Goal: Navigation & Orientation: Go to known website

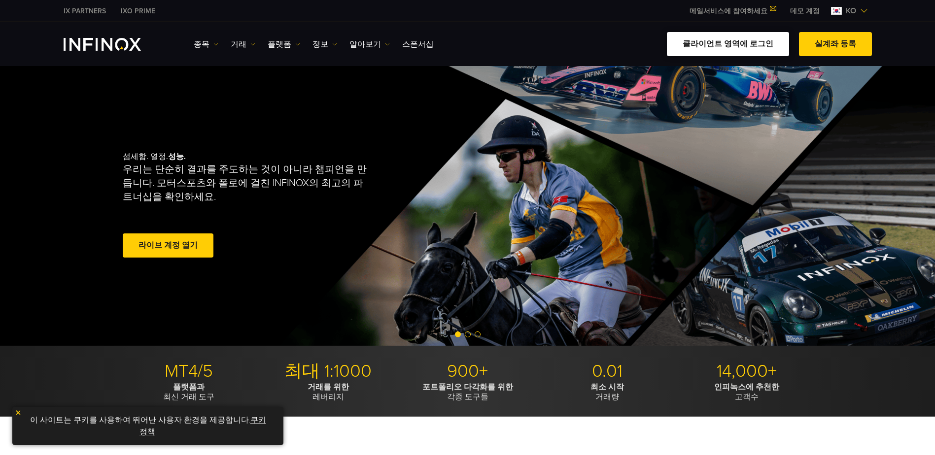
drag, startPoint x: 0, startPoint y: 0, endPoint x: 716, endPoint y: 40, distance: 716.7
click at [716, 40] on link "클라이언트 영역에 로그인" at bounding box center [728, 44] width 122 height 24
